Goal: Book appointment/travel/reservation

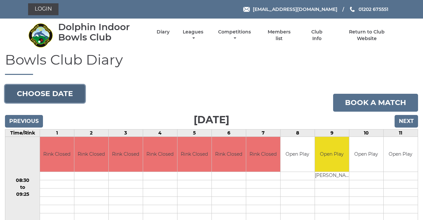
click at [60, 96] on button "Choose date" at bounding box center [45, 94] width 80 height 18
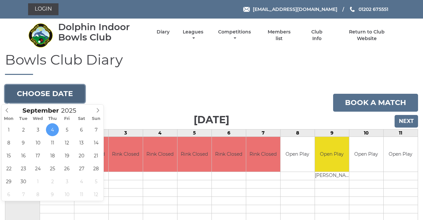
type input "2025-09-18"
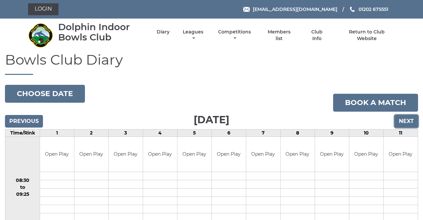
click at [410, 121] on input "Next" at bounding box center [406, 121] width 23 height 13
click at [27, 122] on input "Previous" at bounding box center [24, 121] width 38 height 13
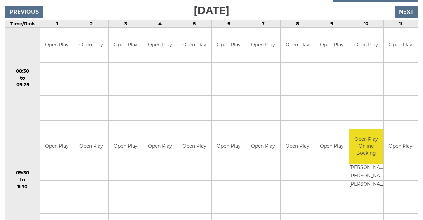
scroll to position [101, 0]
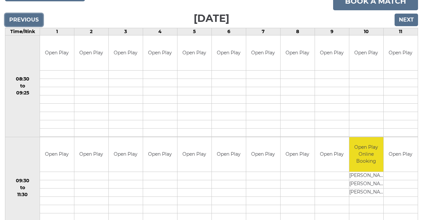
click at [16, 19] on input "Previous" at bounding box center [24, 20] width 38 height 13
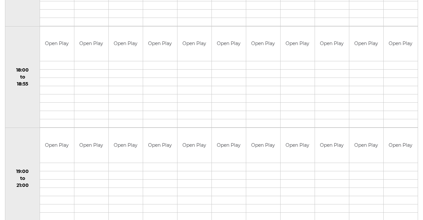
scroll to position [620, 0]
